Goal: Task Accomplishment & Management: Manage account settings

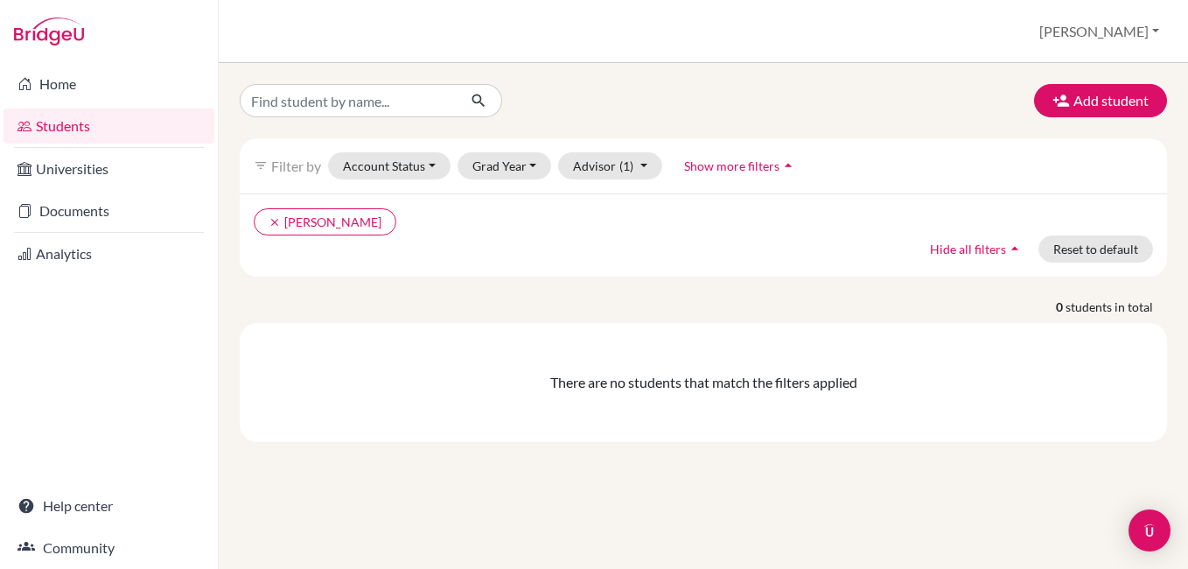
click at [72, 34] on img at bounding box center [49, 31] width 70 height 28
click at [55, 27] on img at bounding box center [49, 31] width 70 height 28
click at [52, 38] on img at bounding box center [49, 31] width 70 height 28
click at [52, 37] on img at bounding box center [49, 31] width 70 height 28
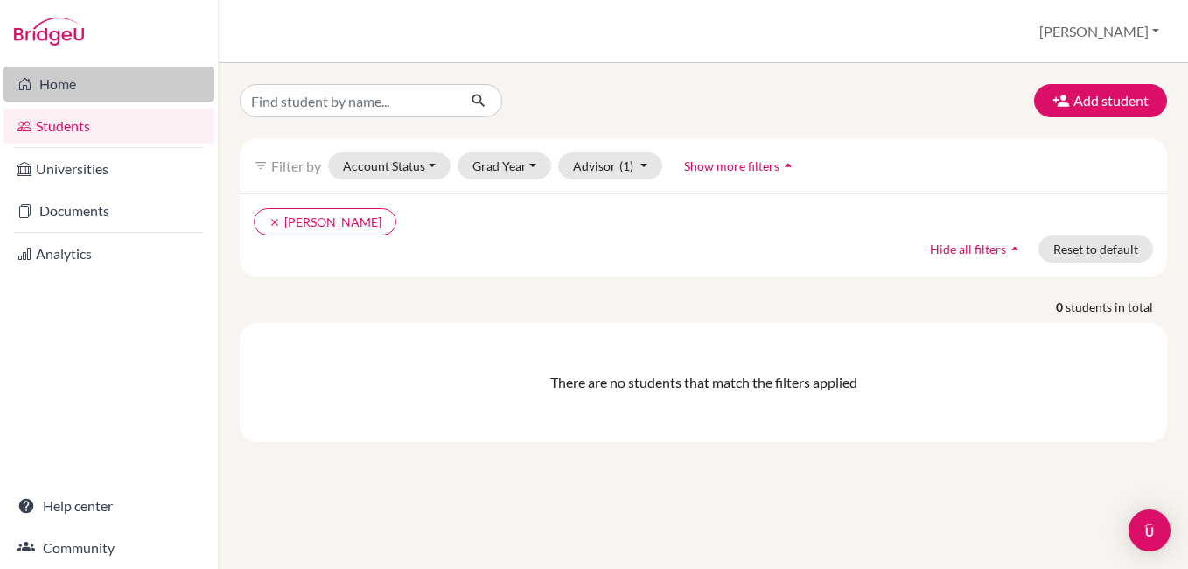
click at [63, 80] on link "Home" at bounding box center [108, 83] width 211 height 35
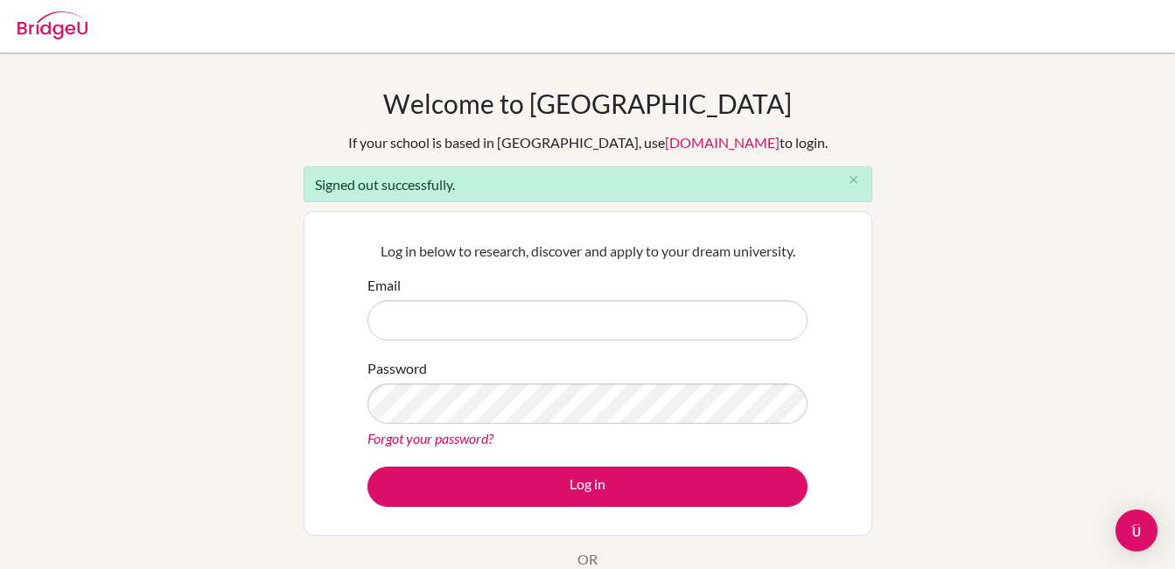
type input "[PERSON_NAME][EMAIL_ADDRESS][PERSON_NAME][DOMAIN_NAME]"
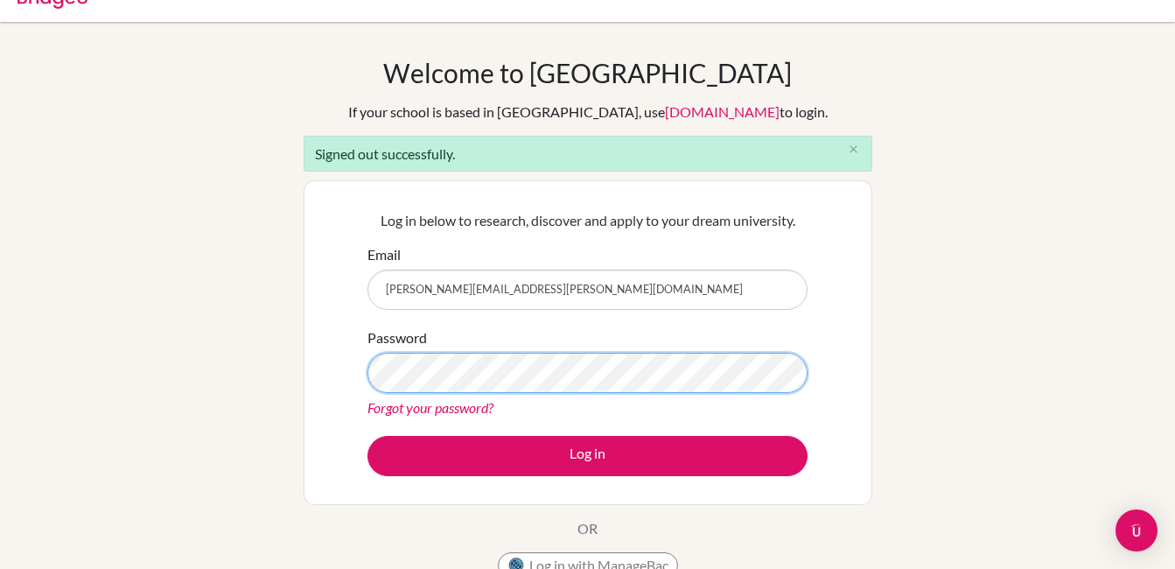
scroll to position [36, 0]
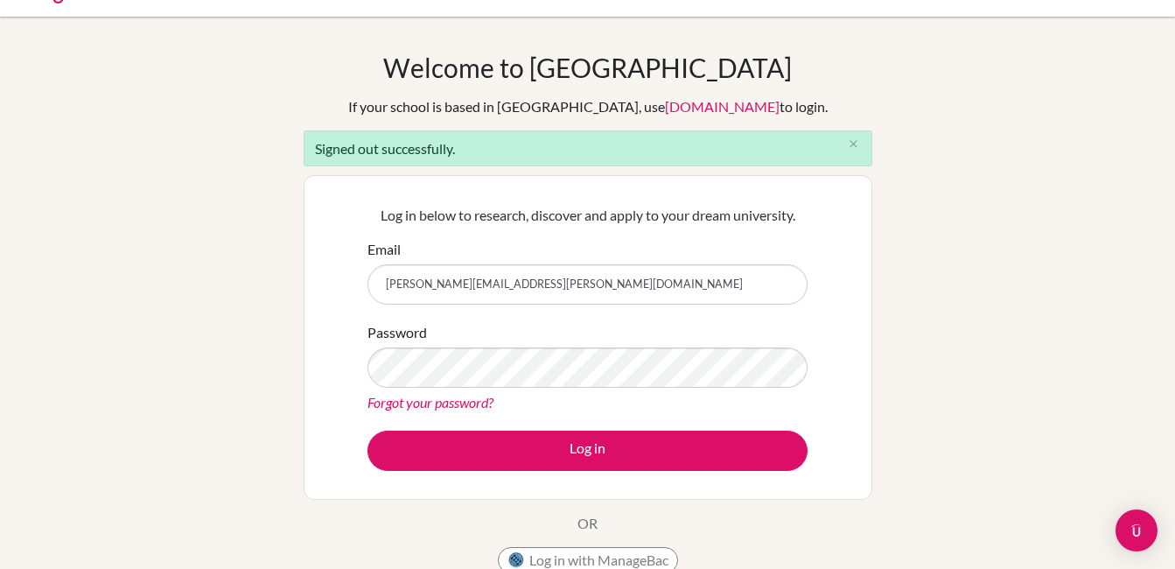
click at [288, 344] on div "Welcome to BridgeU If your school is based in China, use app.bridge-u.com.cn to…" at bounding box center [587, 360] width 1175 height 617
click at [360, 361] on div "Log in below to research, discover and apply to your dream university. Email ad…" at bounding box center [588, 337] width 462 height 288
click at [367, 430] on button "Log in" at bounding box center [587, 450] width 440 height 40
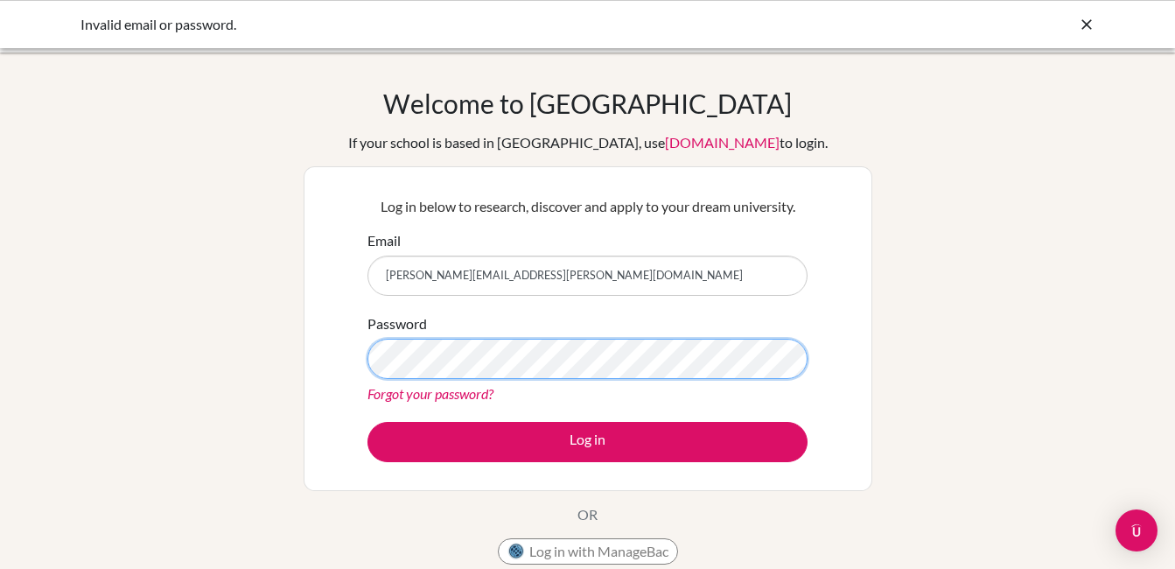
click at [367, 422] on button "Log in" at bounding box center [587, 442] width 440 height 40
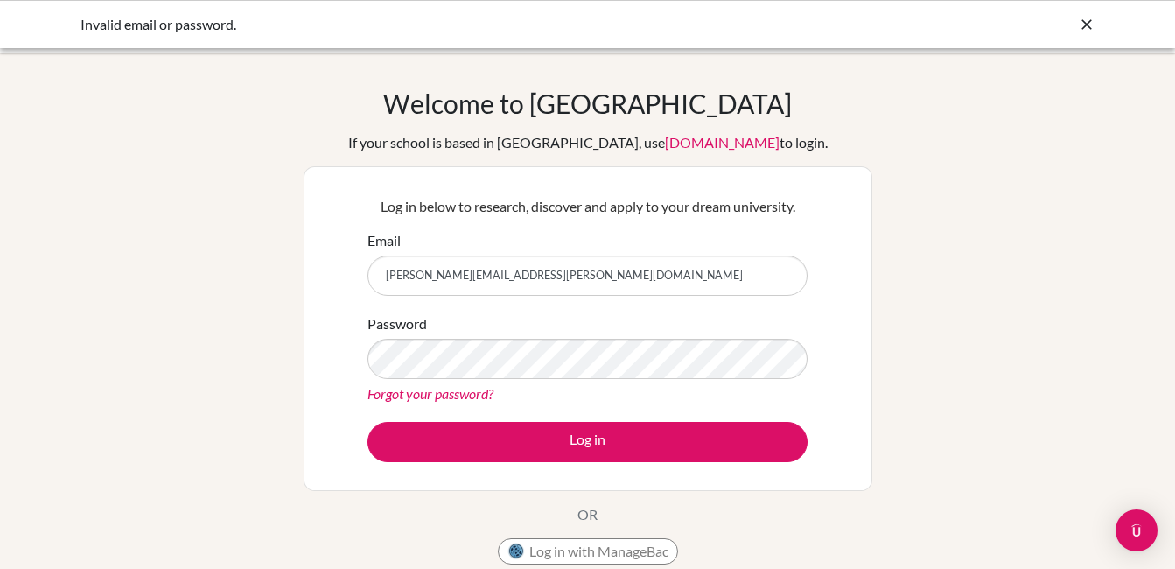
click at [451, 389] on link "Forgot your password?" at bounding box center [430, 393] width 126 height 17
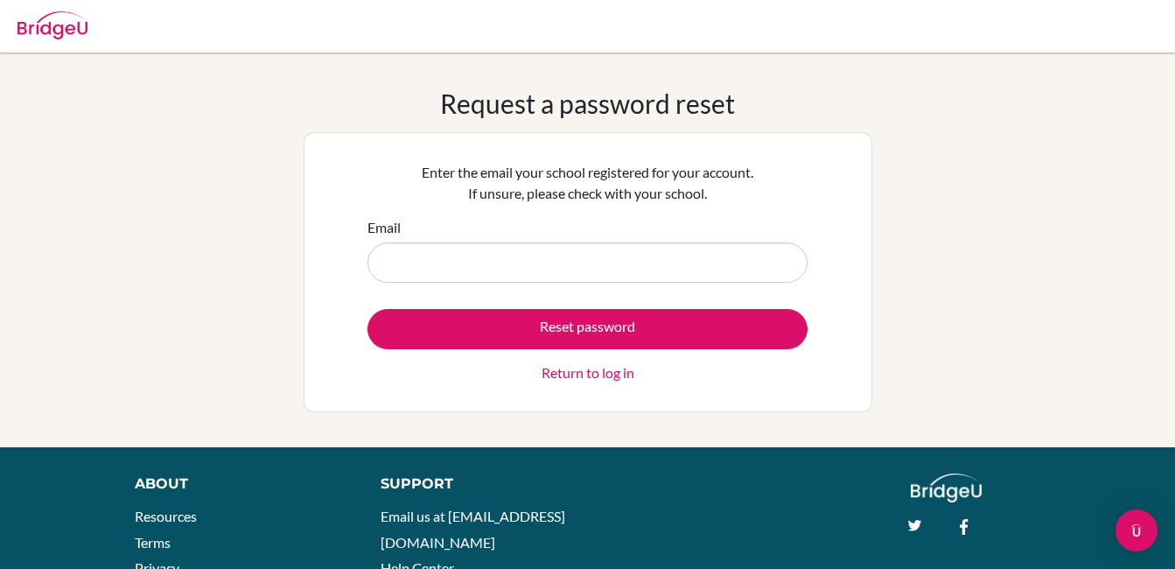
click at [457, 271] on input "Email" at bounding box center [587, 262] width 440 height 40
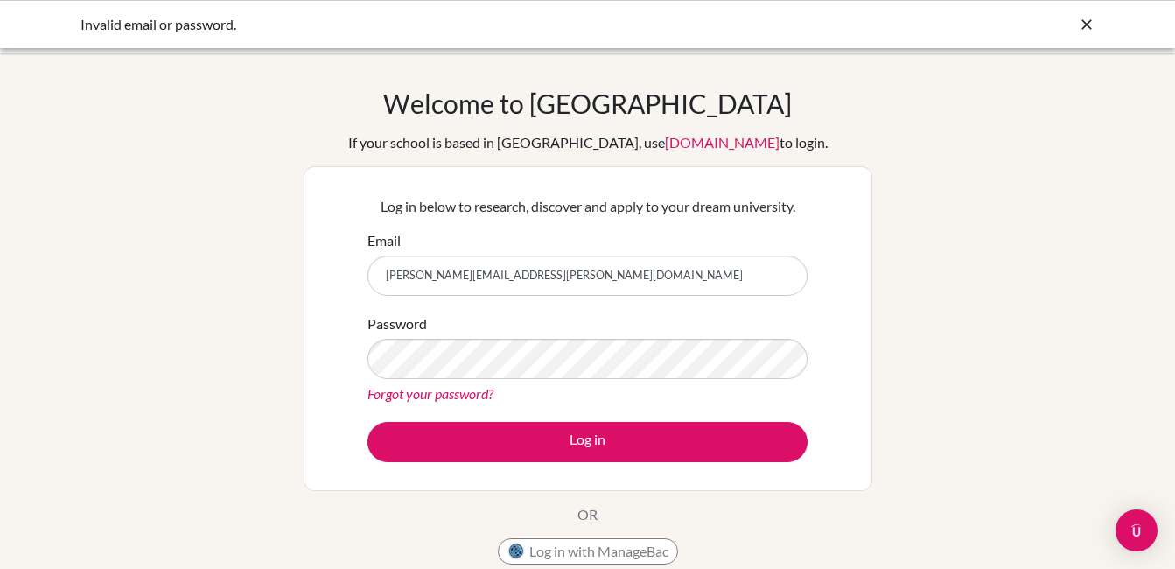
click at [436, 332] on div "Password Forgot your password?" at bounding box center [587, 358] width 440 height 91
